Goal: Task Accomplishment & Management: Manage account settings

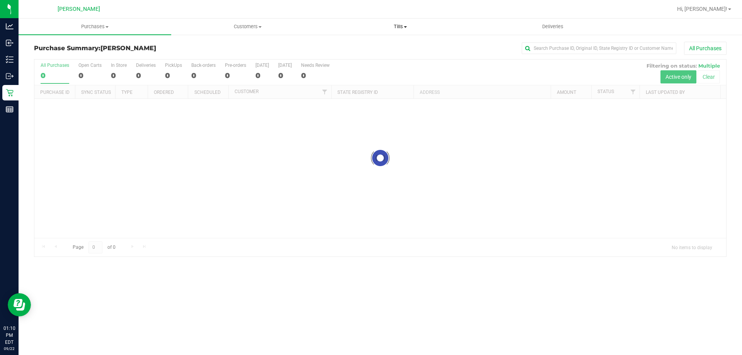
click at [394, 21] on uib-tab-heading "Tills Manage tills Reconcile e-payments" at bounding box center [400, 26] width 152 height 15
click at [352, 48] on span "Manage tills" at bounding box center [350, 46] width 52 height 7
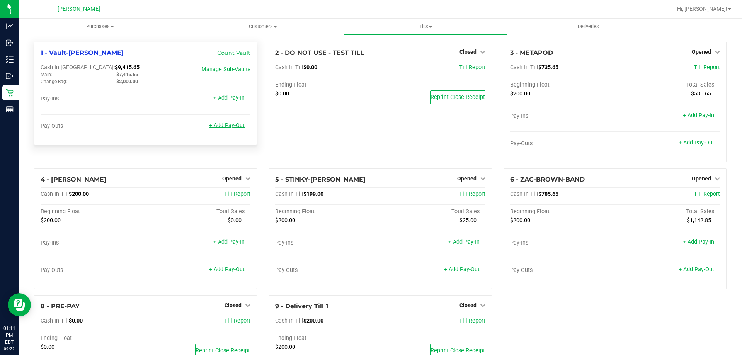
click at [228, 123] on link "+ Add Pay-Out" at bounding box center [227, 125] width 36 height 7
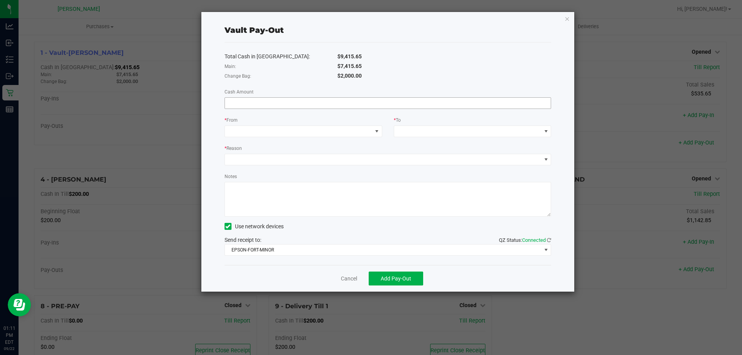
click at [258, 105] on input at bounding box center [388, 103] width 326 height 11
type input "$1,050.00"
click at [336, 131] on span at bounding box center [298, 131] width 147 height 11
click at [253, 160] on div "Change Bag (Vault-[PERSON_NAME])" at bounding box center [274, 166] width 91 height 14
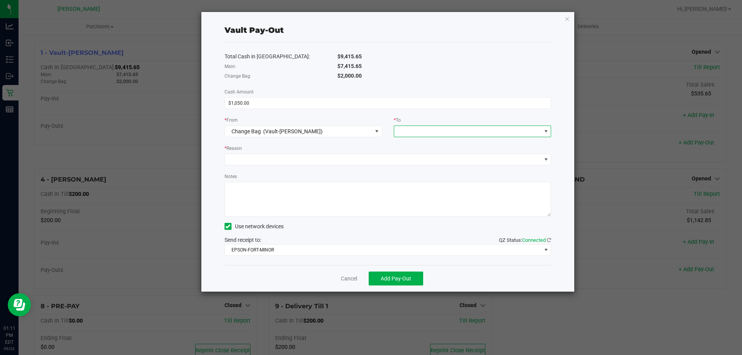
drag, startPoint x: 441, startPoint y: 128, endPoint x: 436, endPoint y: 131, distance: 5.2
click at [440, 128] on span at bounding box center [467, 131] width 147 height 11
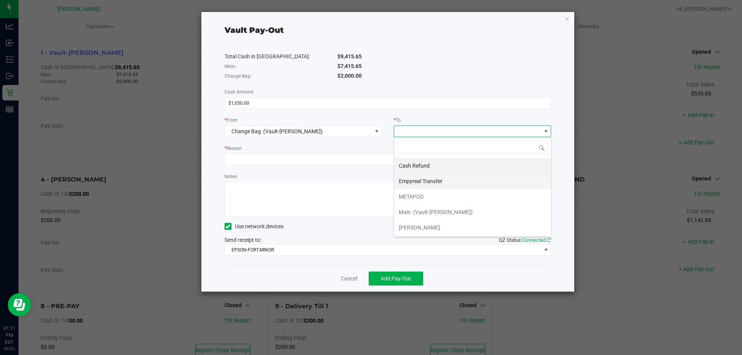
click at [426, 184] on div "Empyreal Transfer" at bounding box center [421, 181] width 45 height 14
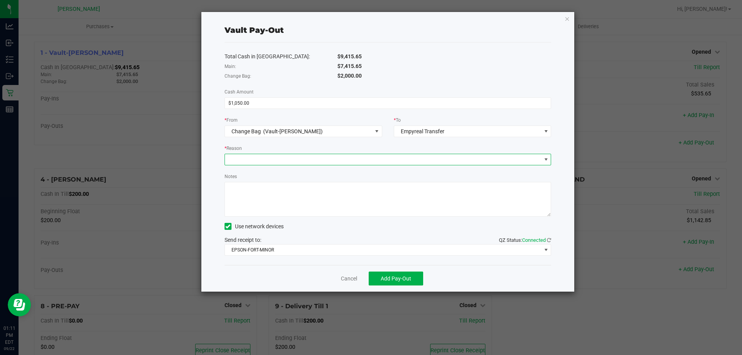
click at [259, 158] on span at bounding box center [383, 159] width 316 height 11
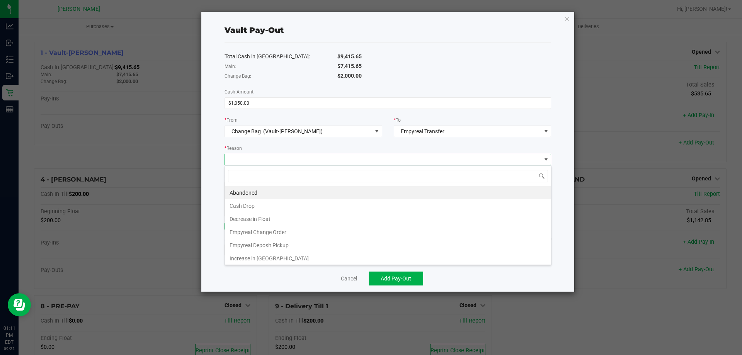
scroll to position [12, 326]
click at [256, 234] on li "Empyreal Change Order" at bounding box center [388, 232] width 326 height 13
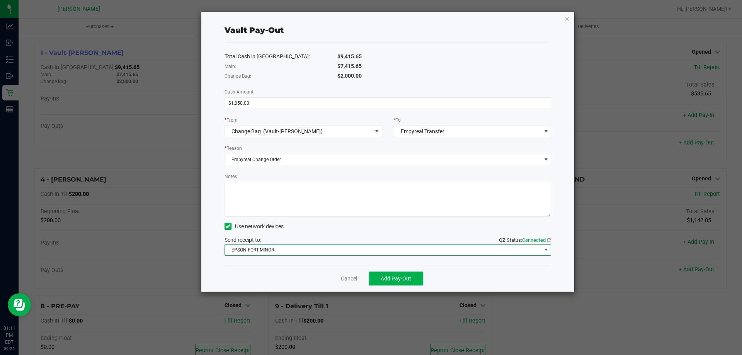
click at [266, 248] on span "EPSON-FORT-MINOR" at bounding box center [383, 250] width 316 height 11
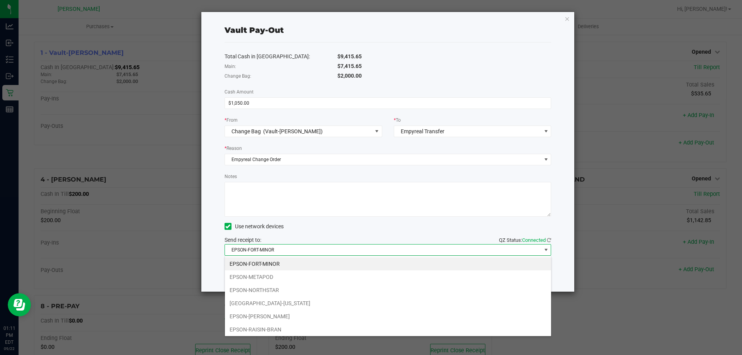
scroll to position [93, 0]
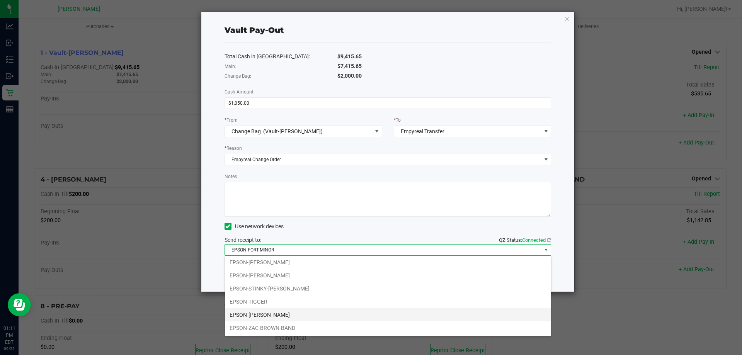
click at [259, 311] on li "EPSON-[PERSON_NAME]" at bounding box center [388, 314] width 326 height 13
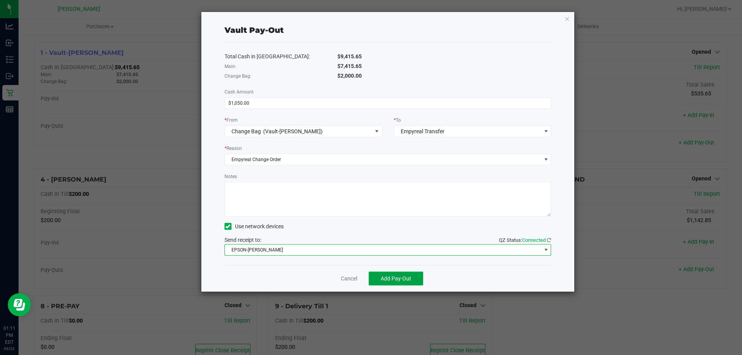
click at [393, 278] on span "Add Pay-Out" at bounding box center [395, 278] width 31 height 6
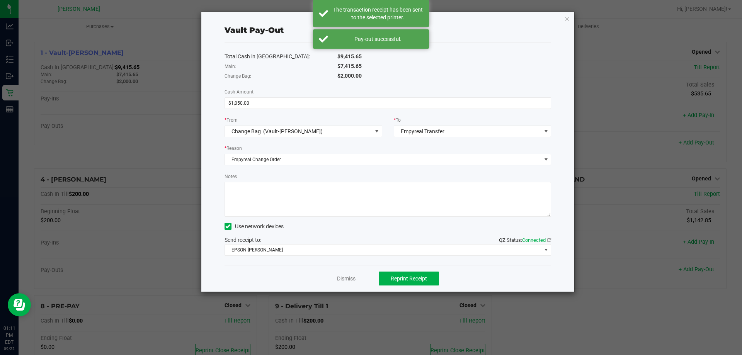
click at [352, 277] on link "Dismiss" at bounding box center [346, 279] width 19 height 8
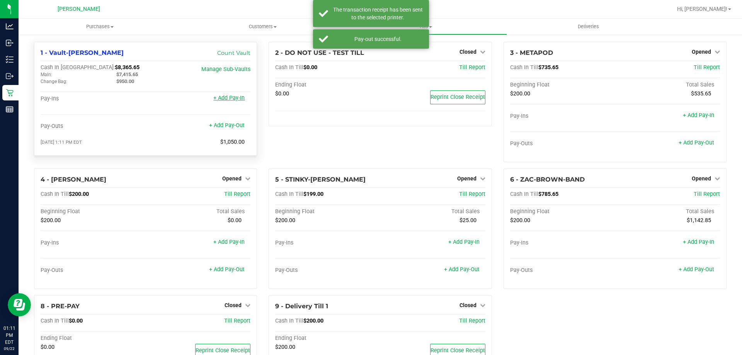
click at [230, 101] on link "+ Add Pay-In" at bounding box center [228, 98] width 31 height 7
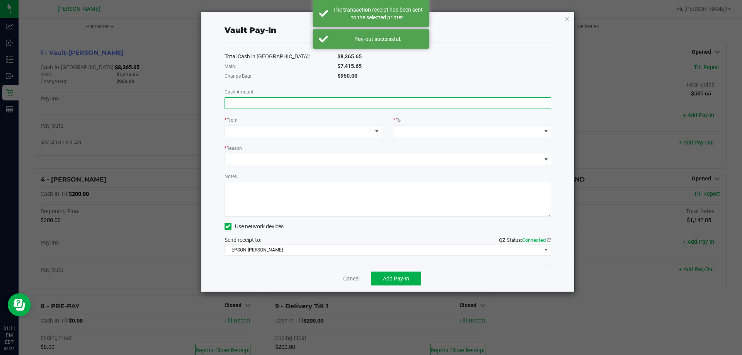
click at [267, 106] on input at bounding box center [388, 103] width 326 height 11
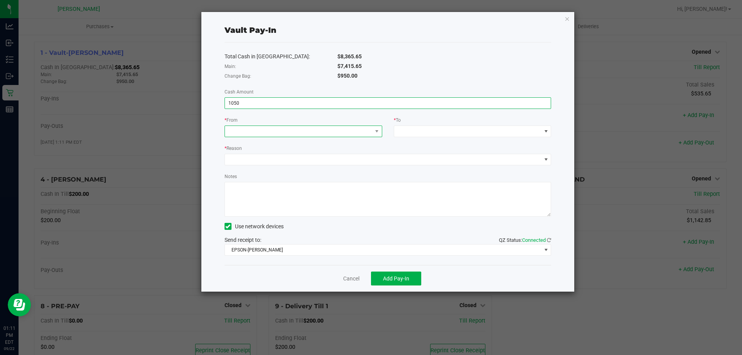
type input "$1,050.00"
click at [250, 127] on span at bounding box center [298, 131] width 147 height 11
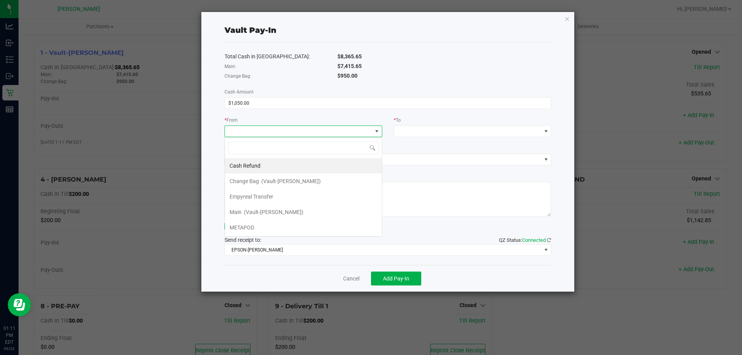
scroll to position [12, 158]
click at [251, 197] on span "Empyreal Transfer" at bounding box center [251, 197] width 44 height 6
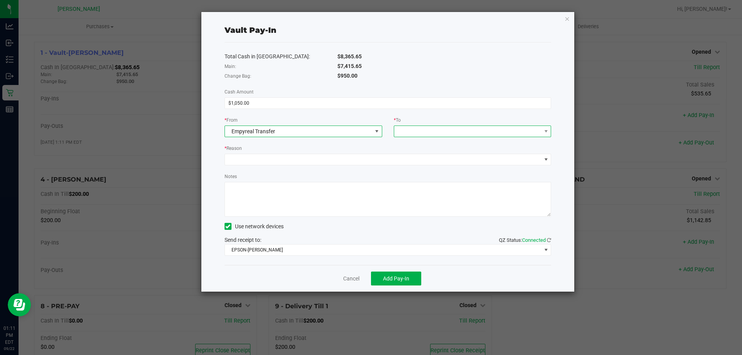
click at [462, 132] on span at bounding box center [467, 131] width 147 height 11
click at [429, 164] on div "Change Bag (Vault-[PERSON_NAME])" at bounding box center [444, 166] width 91 height 14
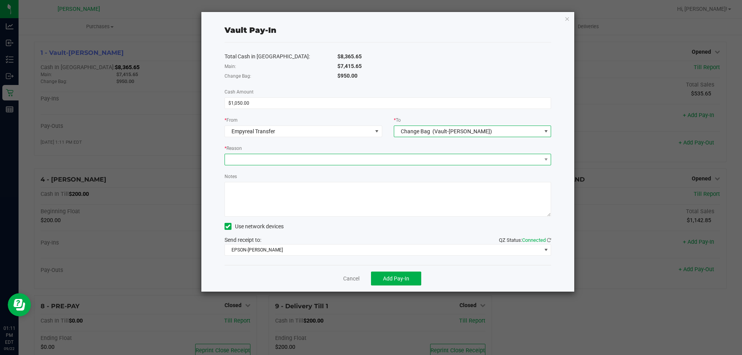
click at [282, 159] on span at bounding box center [383, 159] width 316 height 11
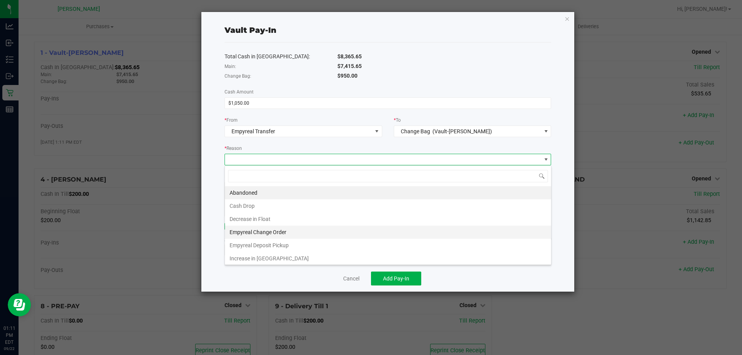
scroll to position [12, 326]
click at [267, 230] on li "Empyreal Change Order" at bounding box center [388, 232] width 326 height 13
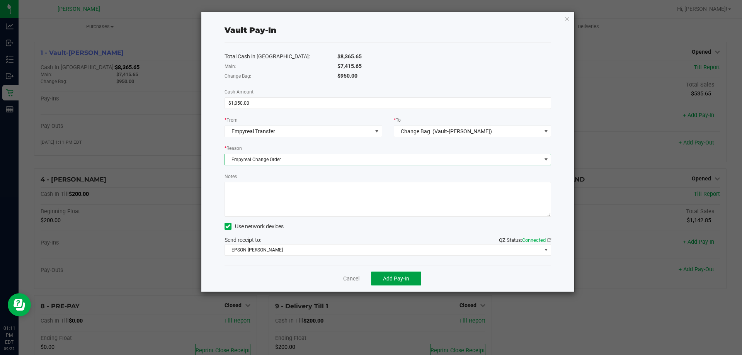
click at [395, 277] on span "Add Pay-In" at bounding box center [396, 278] width 26 height 6
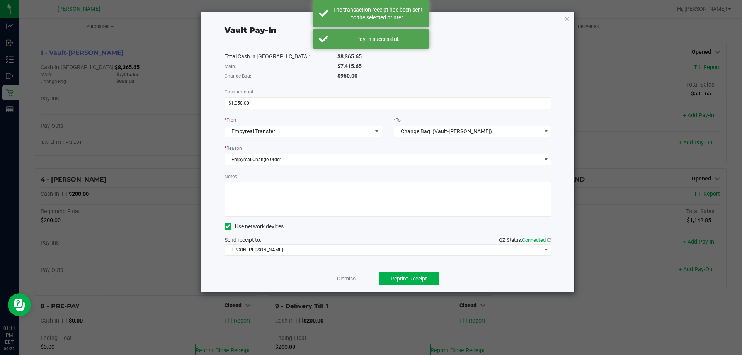
click at [353, 280] on link "Dismiss" at bounding box center [346, 279] width 19 height 8
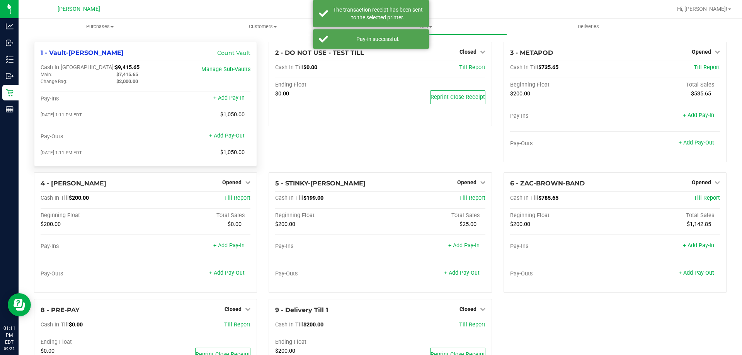
click at [235, 138] on link "+ Add Pay-Out" at bounding box center [227, 135] width 36 height 7
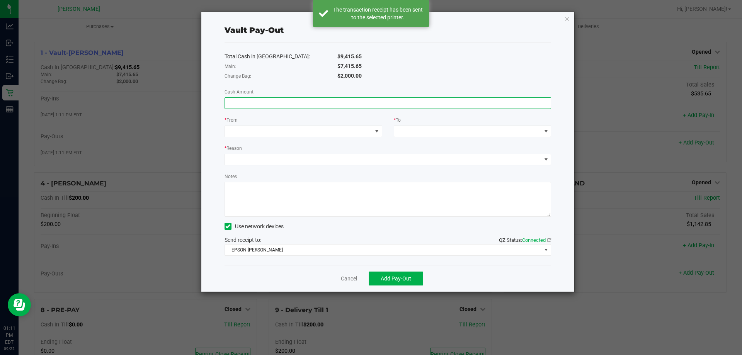
click at [245, 100] on input at bounding box center [388, 103] width 326 height 11
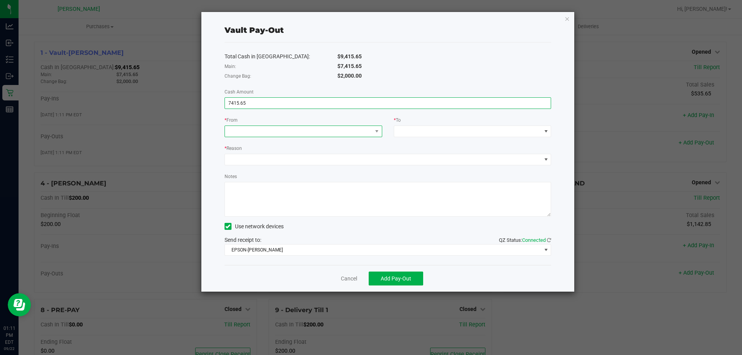
type input "$7,415.65"
click at [320, 132] on span at bounding box center [298, 131] width 147 height 11
click at [262, 172] on div "Change Bag (Vault-[PERSON_NAME])" at bounding box center [274, 166] width 91 height 14
click at [257, 134] on span "Change Bag" at bounding box center [245, 131] width 29 height 6
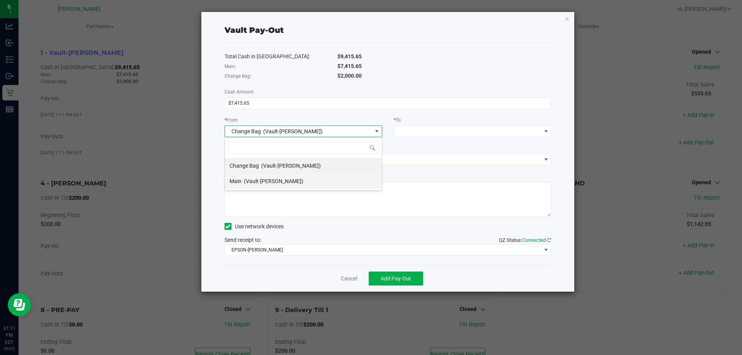
click at [258, 179] on span "(Vault-[PERSON_NAME])" at bounding box center [273, 181] width 59 height 6
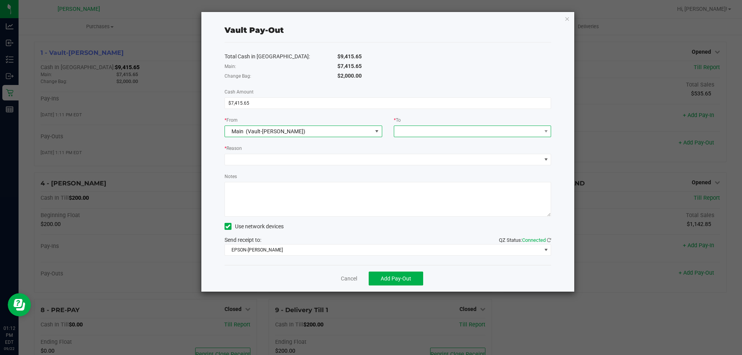
click at [443, 133] on span at bounding box center [467, 131] width 147 height 11
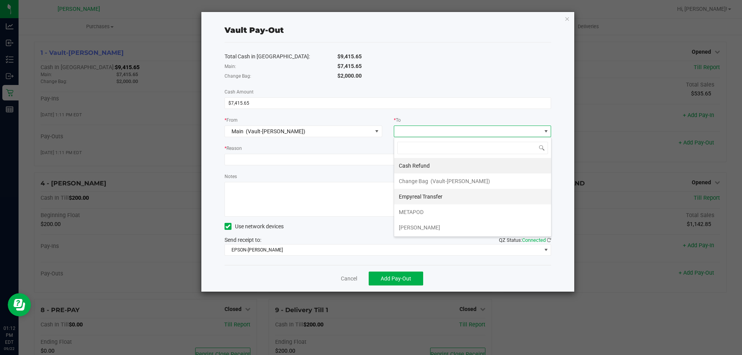
click at [421, 197] on span "Empyreal Transfer" at bounding box center [421, 197] width 44 height 6
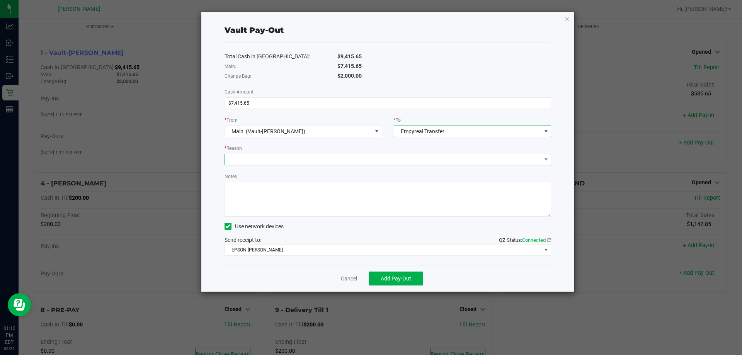
click at [259, 164] on span at bounding box center [383, 159] width 316 height 11
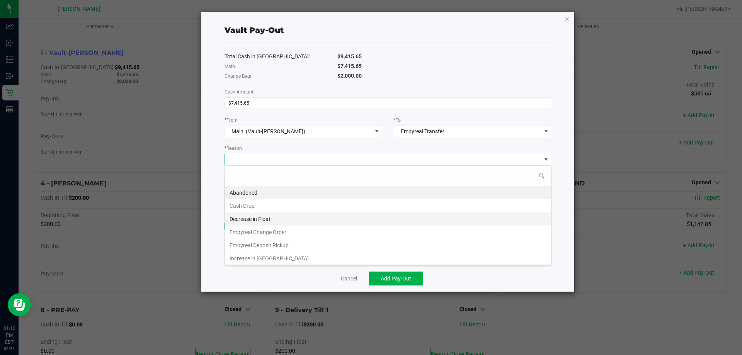
scroll to position [12, 326]
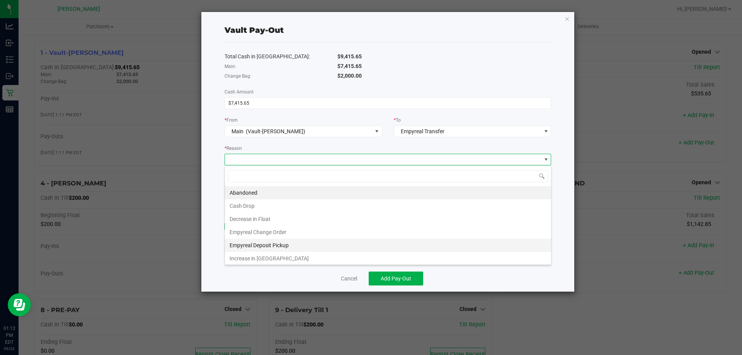
click at [270, 245] on li "Empyreal Deposit Pickup" at bounding box center [388, 245] width 326 height 13
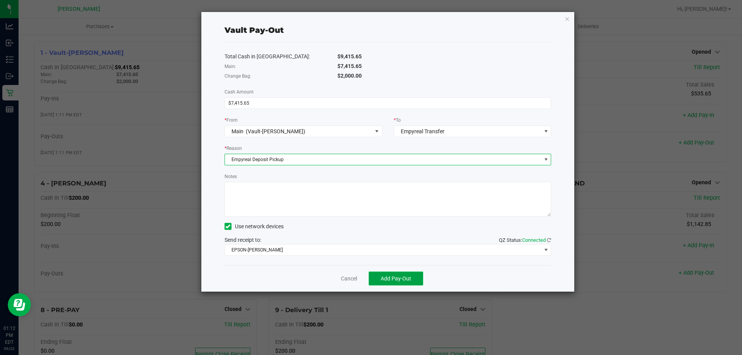
click at [410, 279] on span "Add Pay-Out" at bounding box center [395, 278] width 31 height 6
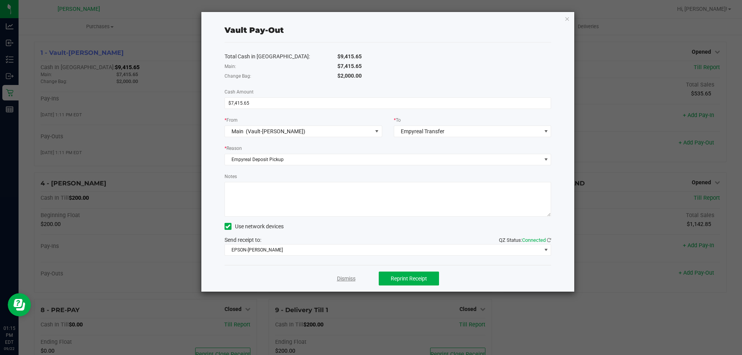
click at [346, 277] on link "Dismiss" at bounding box center [346, 279] width 19 height 8
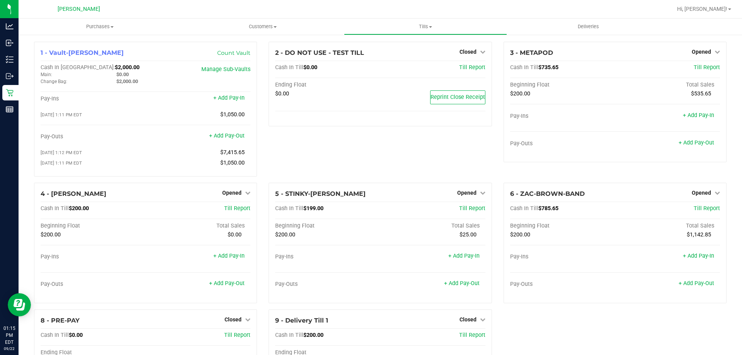
click at [7, 89] on icon at bounding box center [10, 93] width 8 height 8
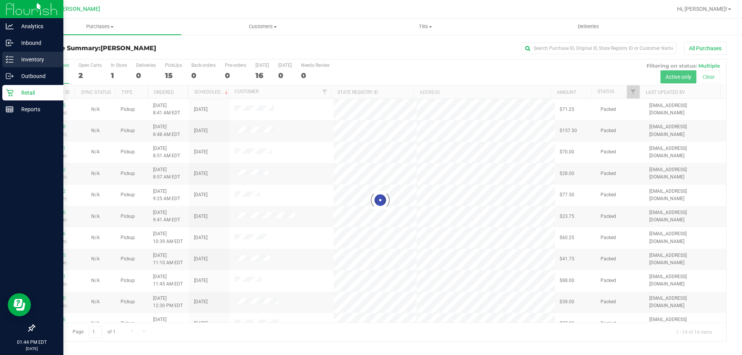
click at [7, 59] on icon at bounding box center [10, 60] width 8 height 8
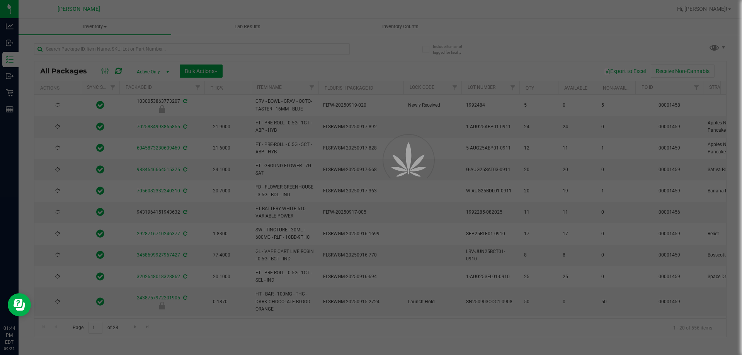
click at [111, 49] on div at bounding box center [371, 177] width 742 height 355
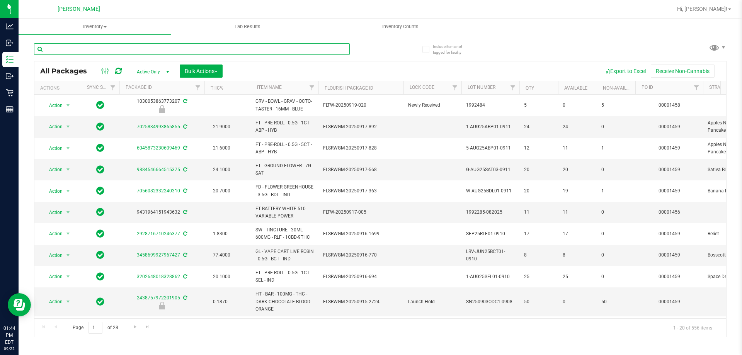
click at [111, 49] on input "text" at bounding box center [192, 49] width 316 height 12
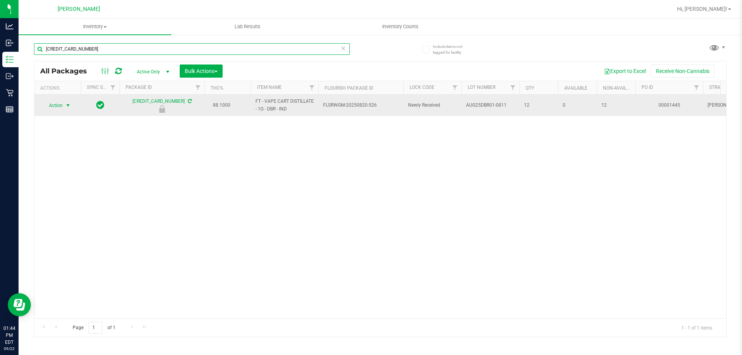
type input "[CREDIT_CARD_NUMBER]"
click at [66, 107] on span "select" at bounding box center [68, 105] width 6 height 6
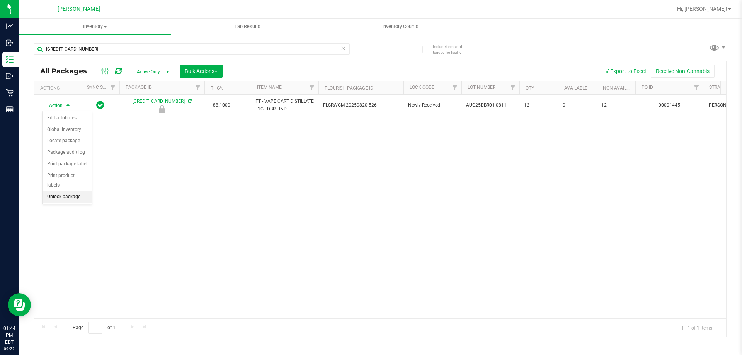
click at [74, 191] on li "Unlock package" at bounding box center [66, 197] width 49 height 12
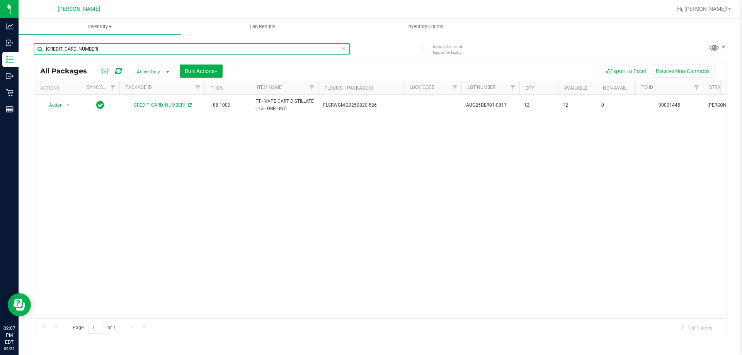
click at [109, 51] on input "[CREDIT_CARD_NUMBER]" at bounding box center [192, 49] width 316 height 12
type input "5"
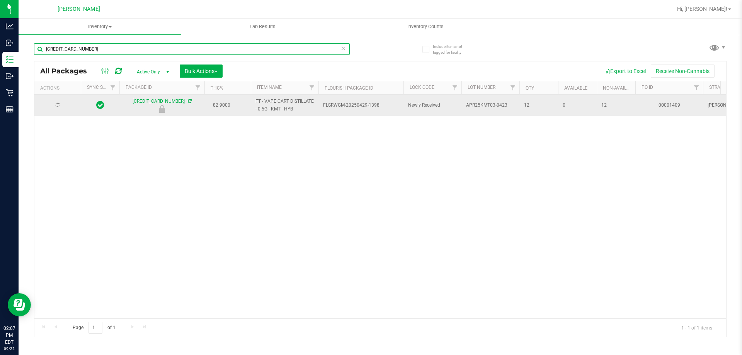
type input "[CREDIT_CARD_NUMBER]"
click at [57, 106] on icon at bounding box center [57, 105] width 7 height 7
click at [66, 107] on span "select" at bounding box center [68, 105] width 6 height 6
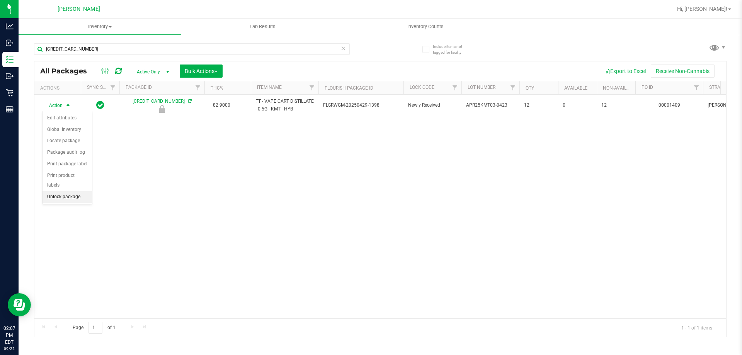
click at [78, 191] on li "Unlock package" at bounding box center [66, 197] width 49 height 12
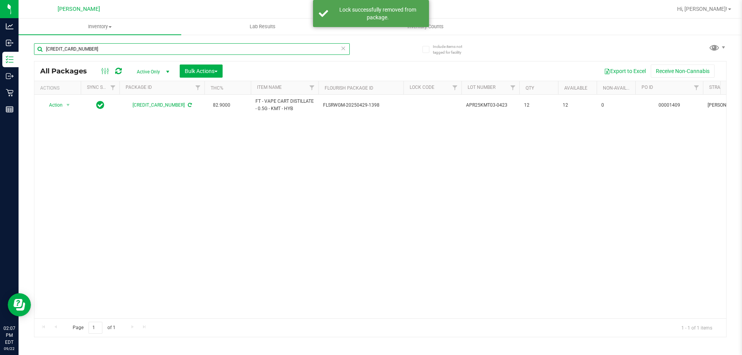
click at [109, 51] on input "[CREDIT_CARD_NUMBER]" at bounding box center [192, 49] width 316 height 12
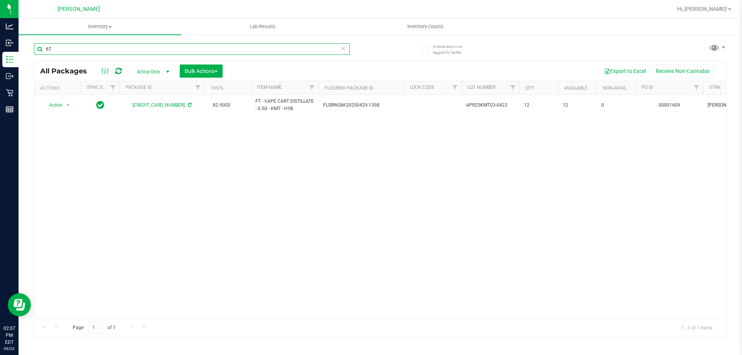
type input "6"
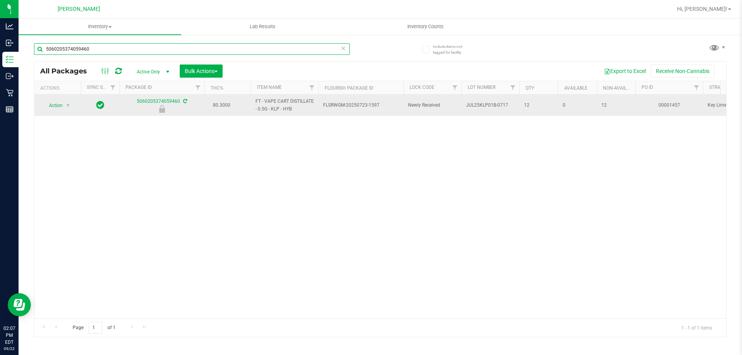
type input "5060205374059460"
click at [57, 105] on span "Action" at bounding box center [52, 105] width 21 height 11
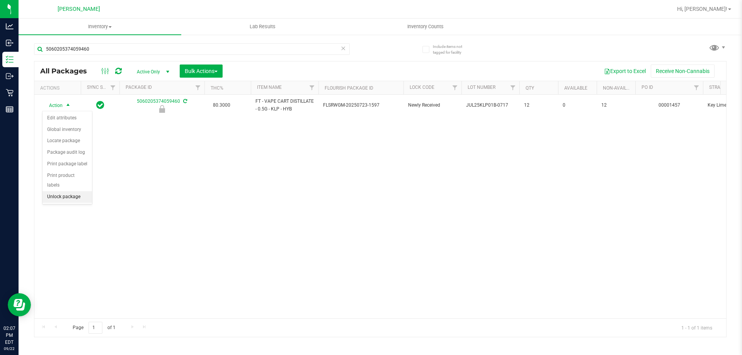
click at [75, 191] on li "Unlock package" at bounding box center [66, 197] width 49 height 12
